Goal: Find specific page/section: Find specific page/section

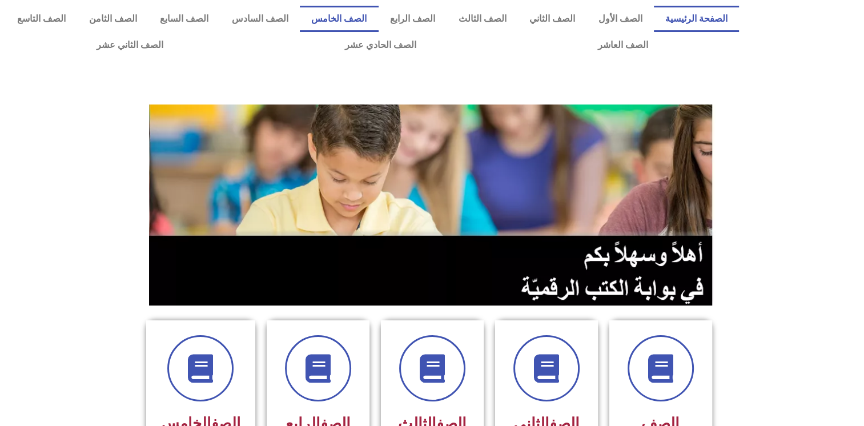
click at [371, 22] on link "الصف الخامس" at bounding box center [339, 19] width 79 height 26
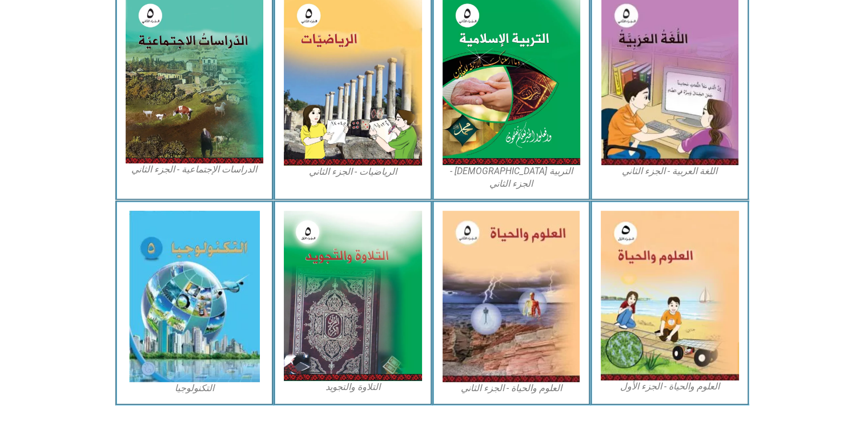
scroll to position [596, 0]
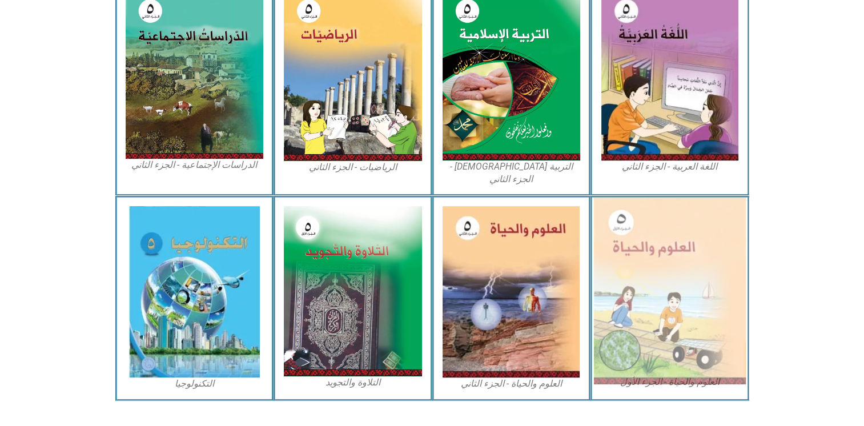
drag, startPoint x: 640, startPoint y: 211, endPoint x: 707, endPoint y: 230, distance: 69.4
click at [707, 230] on img at bounding box center [670, 291] width 152 height 187
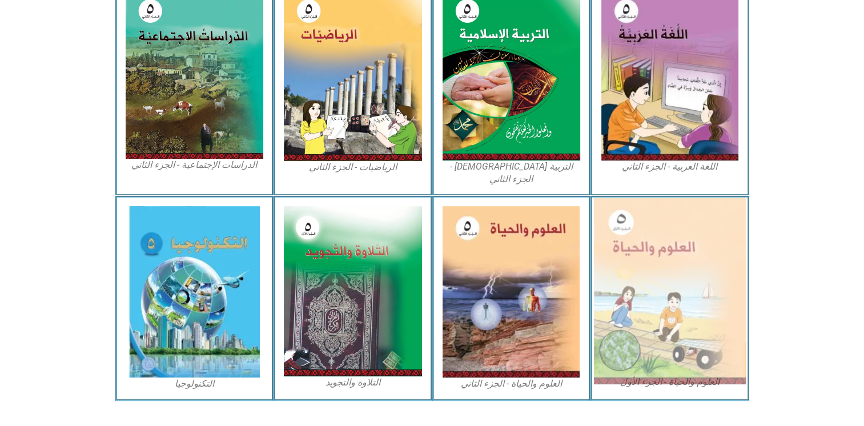
click at [707, 230] on img at bounding box center [670, 291] width 152 height 187
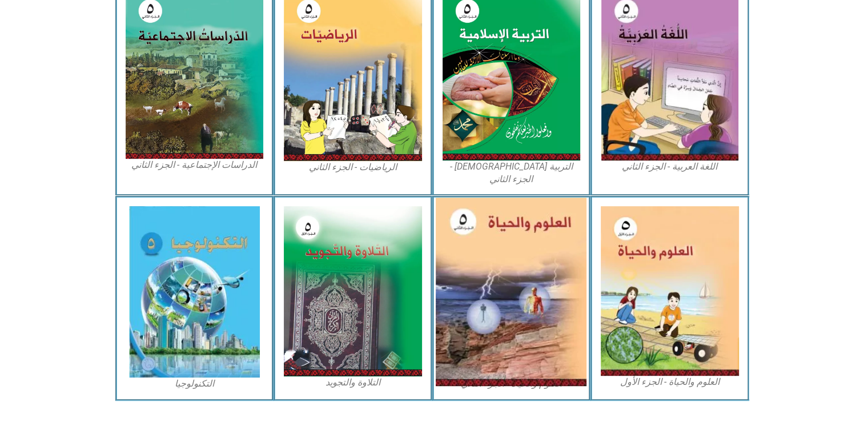
click at [517, 236] on img at bounding box center [511, 292] width 151 height 188
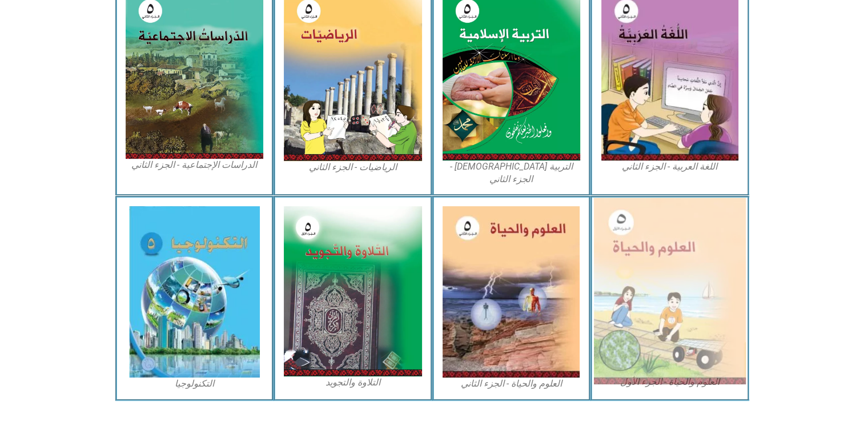
click at [697, 249] on img at bounding box center [670, 291] width 152 height 187
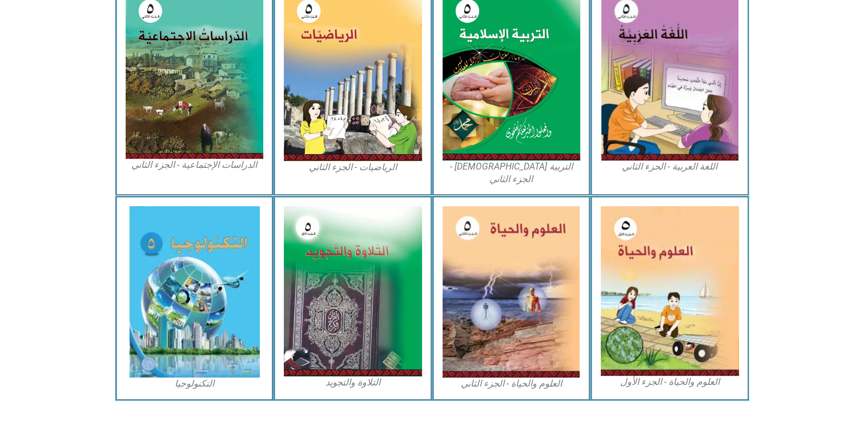
click at [840, 195] on icon at bounding box center [431, 238] width 865 height 86
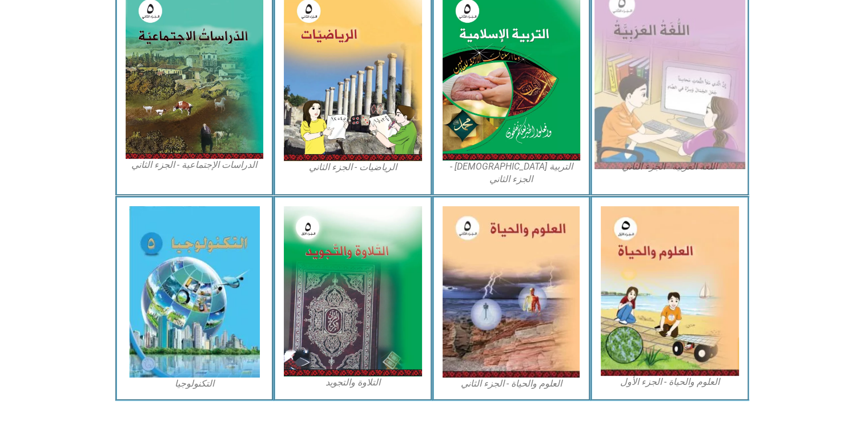
scroll to position [0, 0]
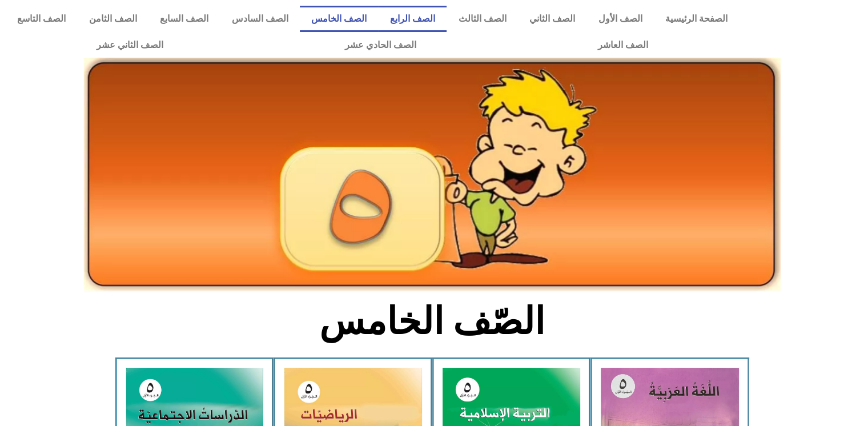
click at [447, 19] on link "الصف الرابع" at bounding box center [413, 19] width 69 height 26
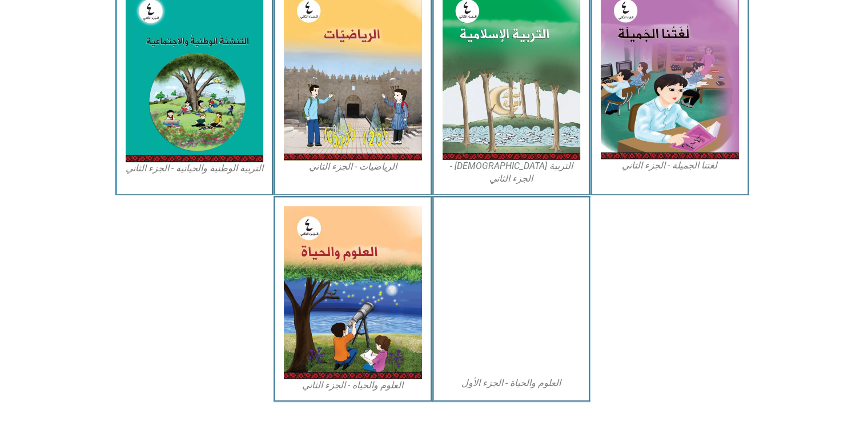
scroll to position [595, 0]
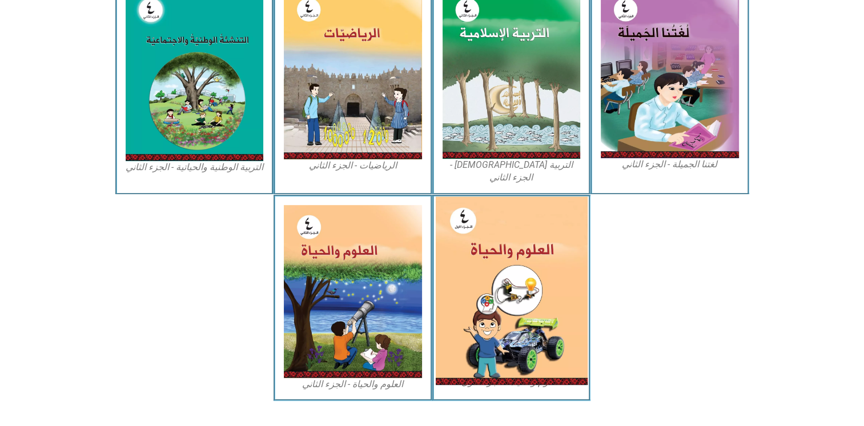
click at [512, 242] on img at bounding box center [511, 290] width 152 height 188
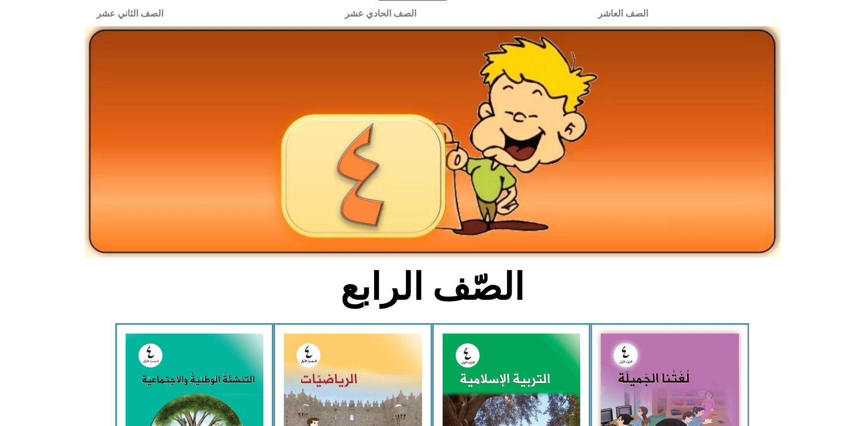
scroll to position [0, 0]
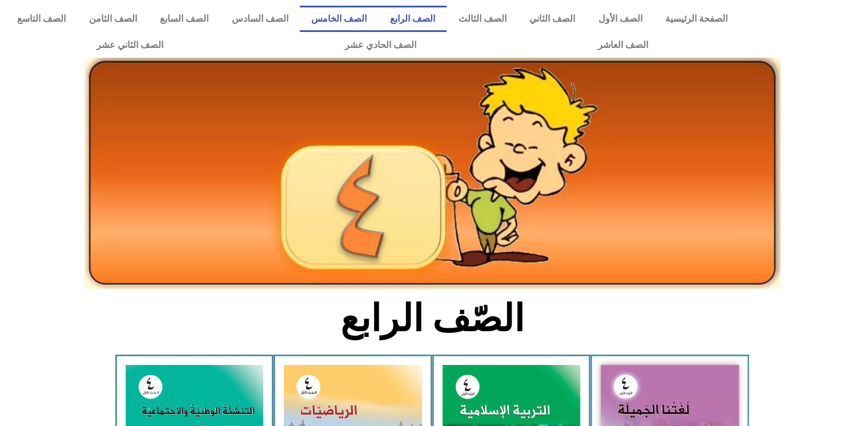
click at [370, 15] on link "الصف الخامس" at bounding box center [339, 19] width 79 height 26
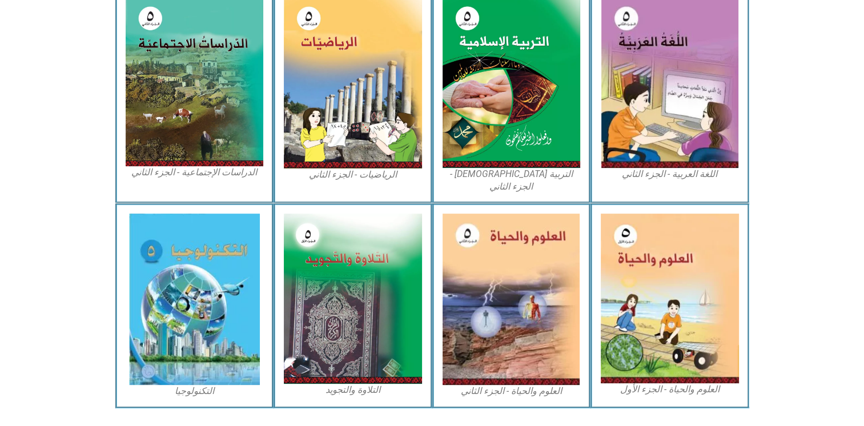
scroll to position [596, 0]
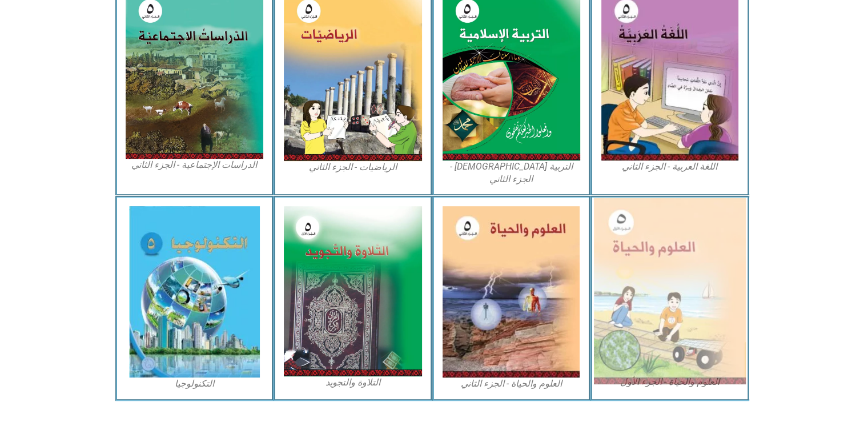
click at [641, 260] on img at bounding box center [670, 291] width 152 height 187
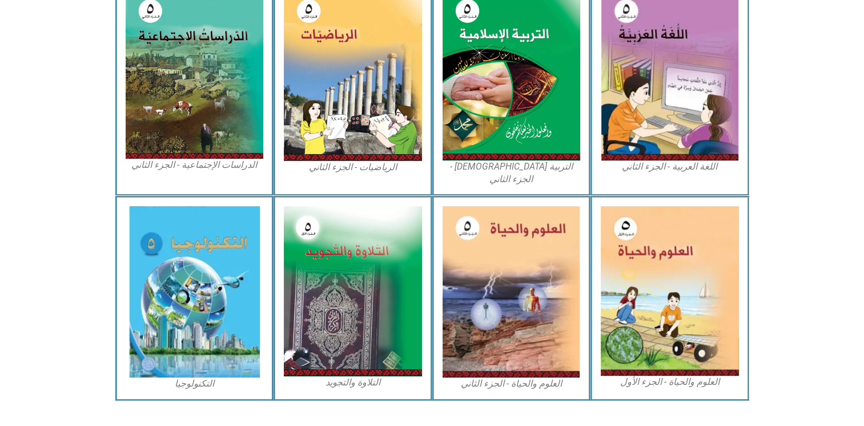
drag, startPoint x: 641, startPoint y: 260, endPoint x: 779, endPoint y: 234, distance: 139.6
click at [779, 234] on icon at bounding box center [431, 238] width 865 height 86
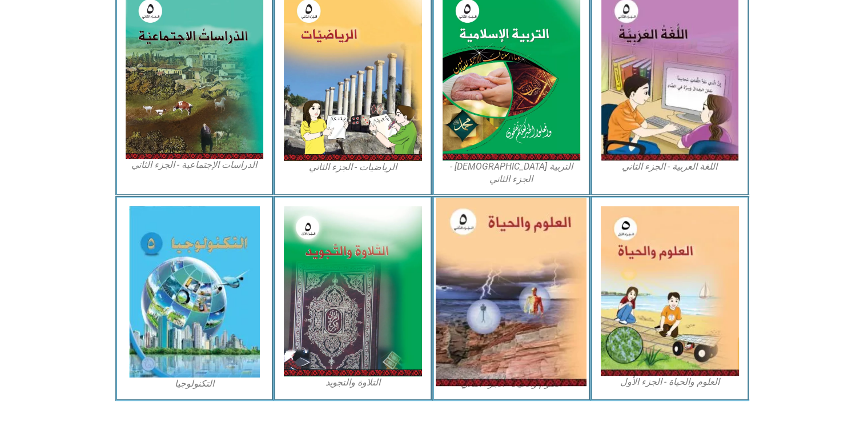
click at [503, 253] on img at bounding box center [511, 292] width 151 height 188
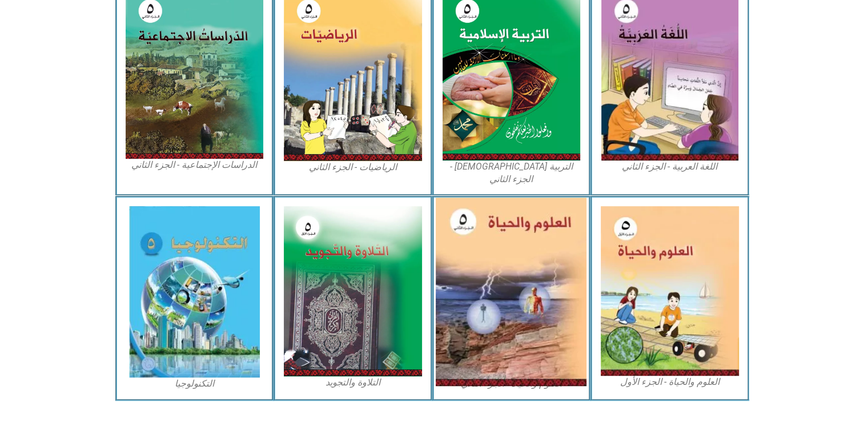
click at [503, 253] on img at bounding box center [511, 292] width 151 height 188
